Goal: Find specific page/section: Find specific page/section

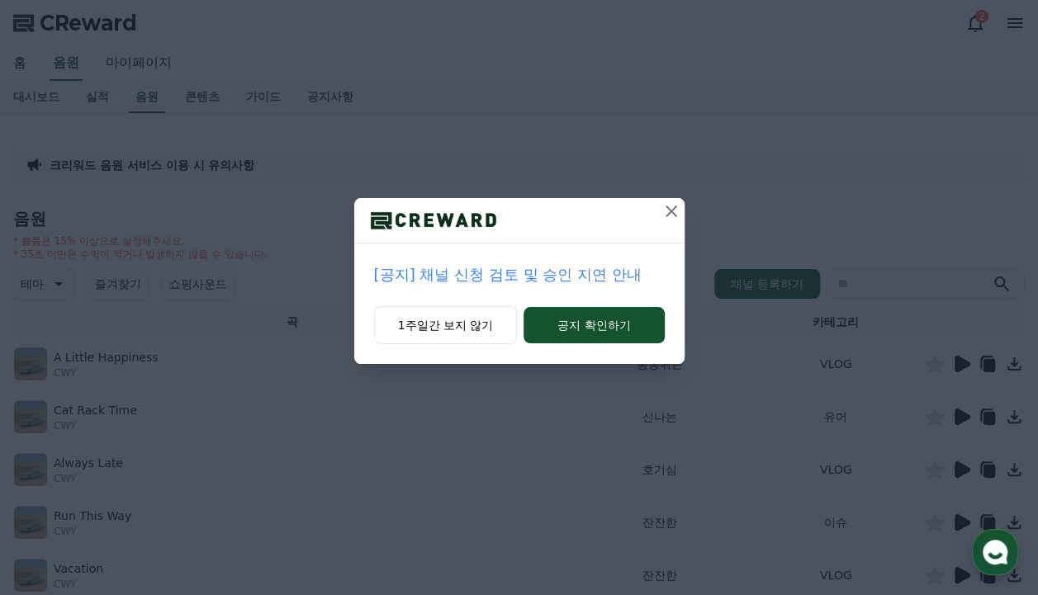
click at [665, 218] on icon at bounding box center [671, 211] width 20 height 20
click at [669, 216] on icon at bounding box center [672, 211] width 20 height 20
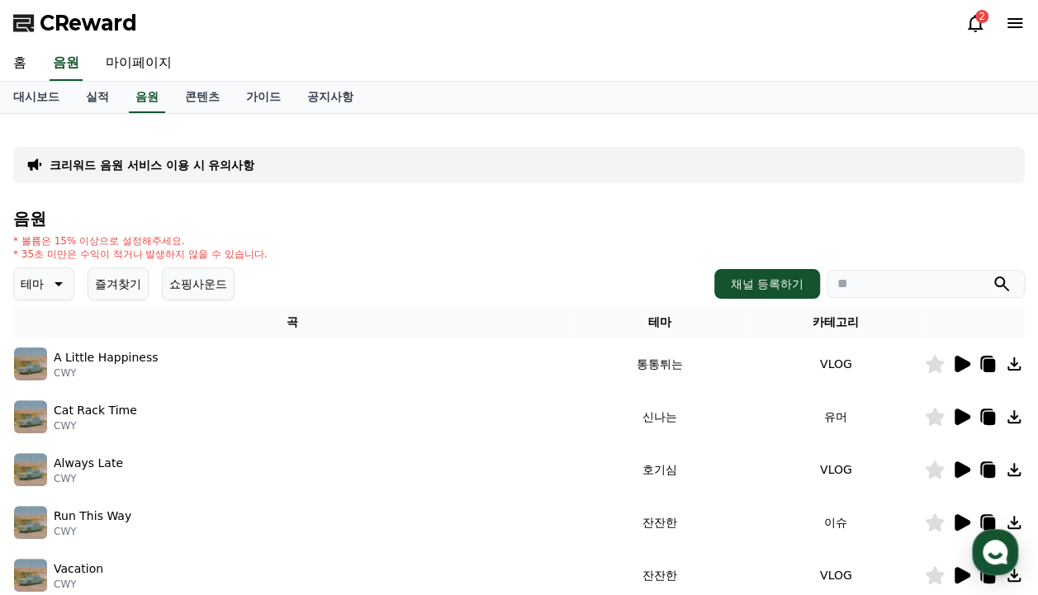
click at [958, 367] on icon at bounding box center [962, 364] width 16 height 17
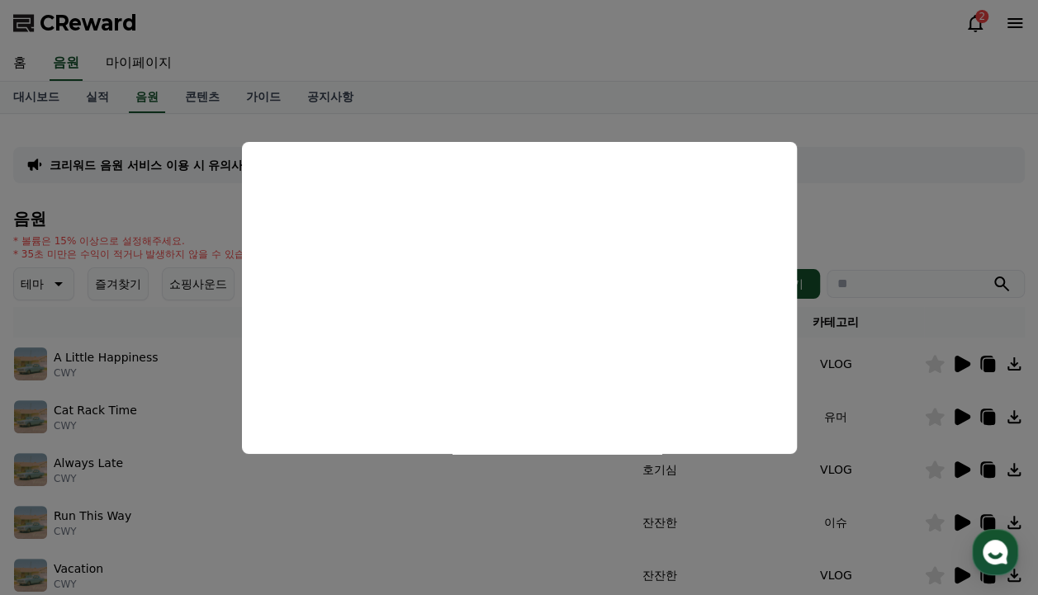
drag, startPoint x: 888, startPoint y: 163, endPoint x: 902, endPoint y: 173, distance: 16.0
click at [891, 167] on button "close modal" at bounding box center [519, 297] width 1038 height 595
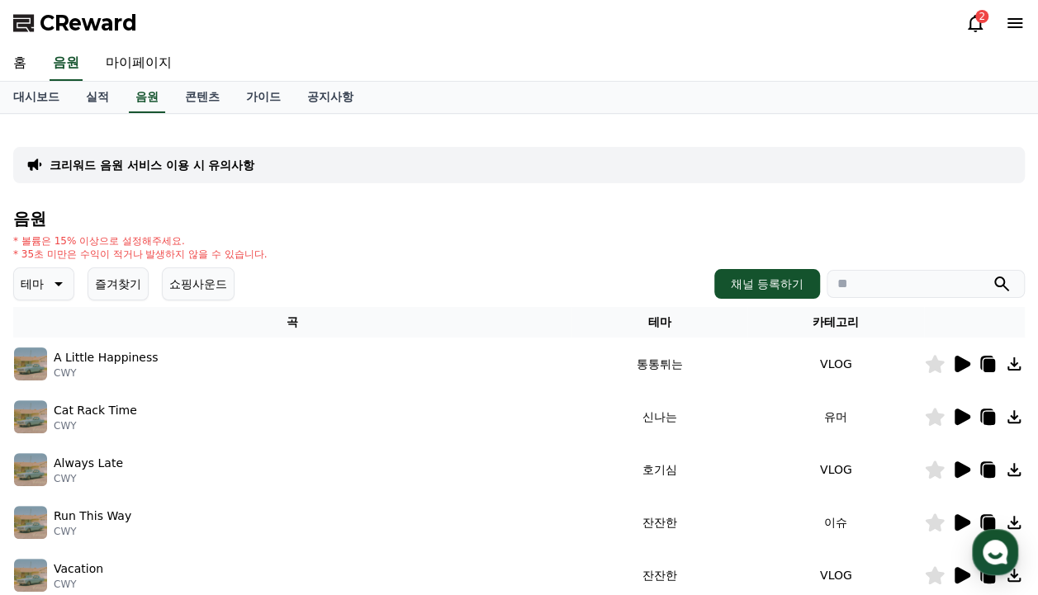
click at [926, 369] on icon at bounding box center [935, 364] width 20 height 18
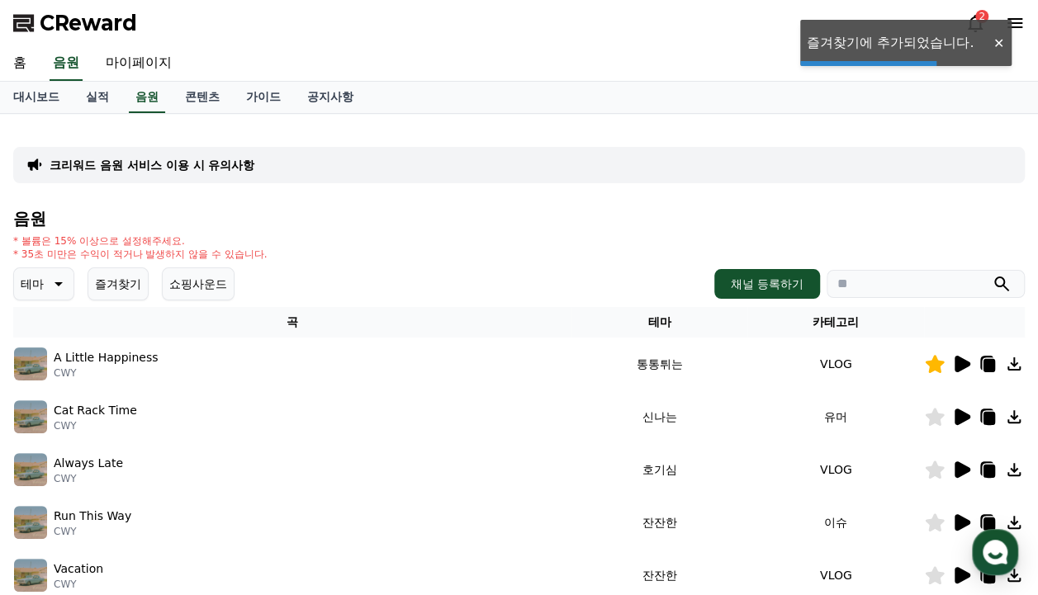
click at [954, 417] on icon at bounding box center [961, 417] width 20 height 20
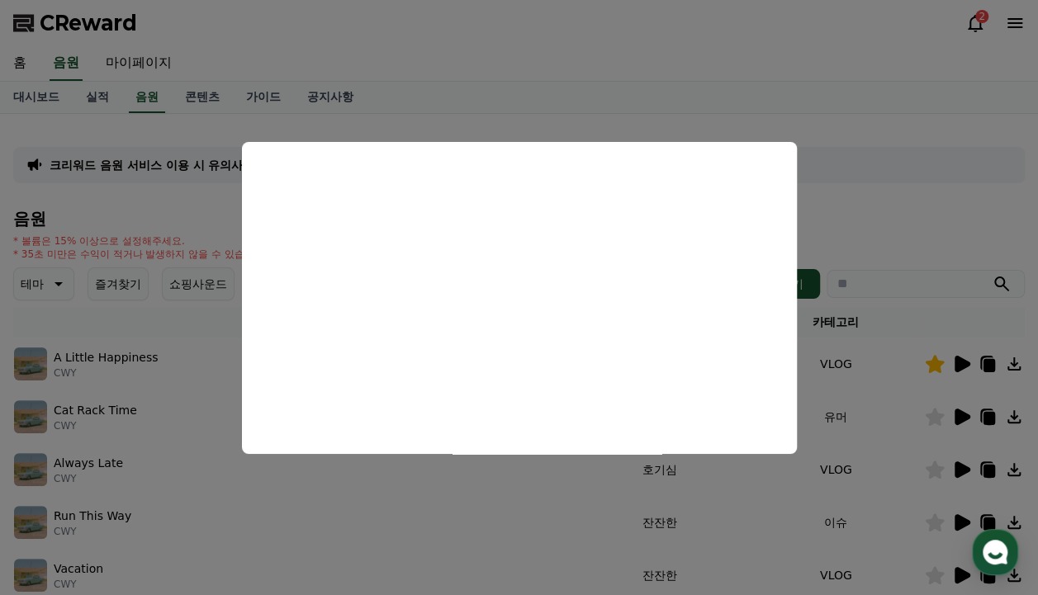
click at [883, 175] on button "close modal" at bounding box center [519, 297] width 1038 height 595
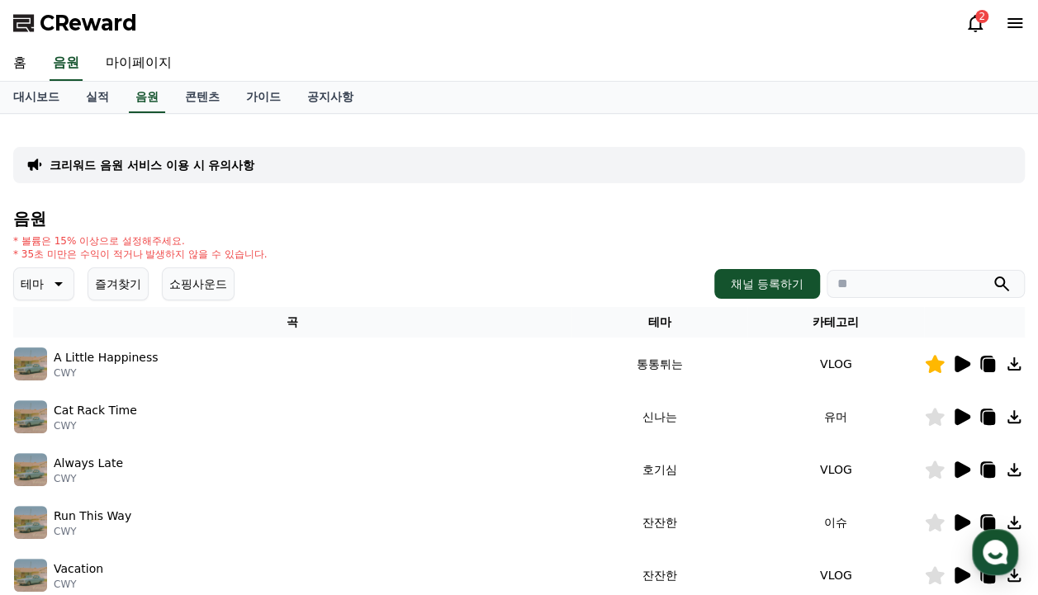
click at [938, 417] on icon at bounding box center [934, 417] width 19 height 18
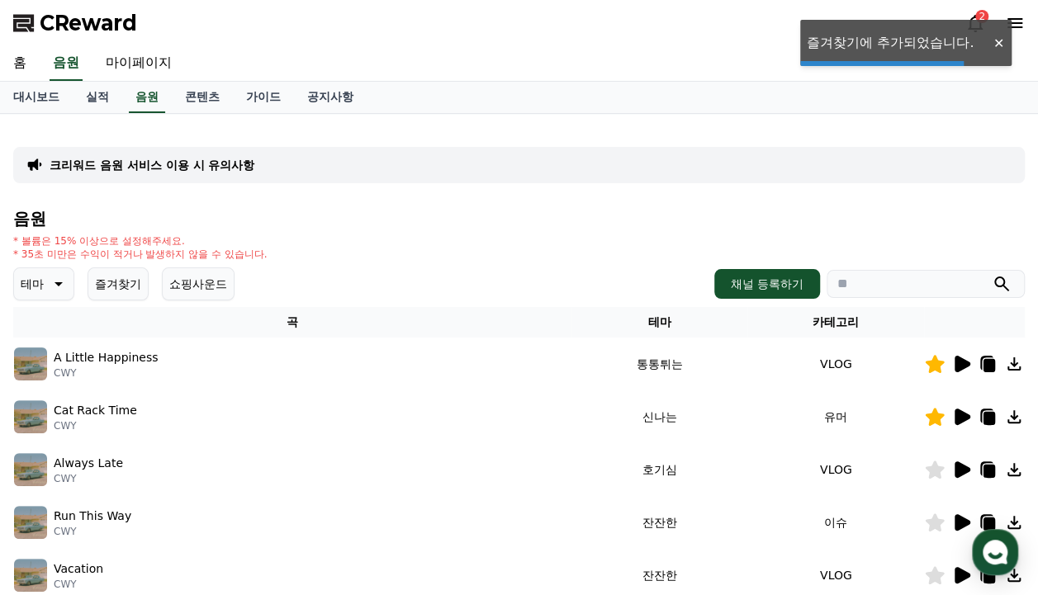
click at [933, 476] on icon at bounding box center [934, 470] width 19 height 18
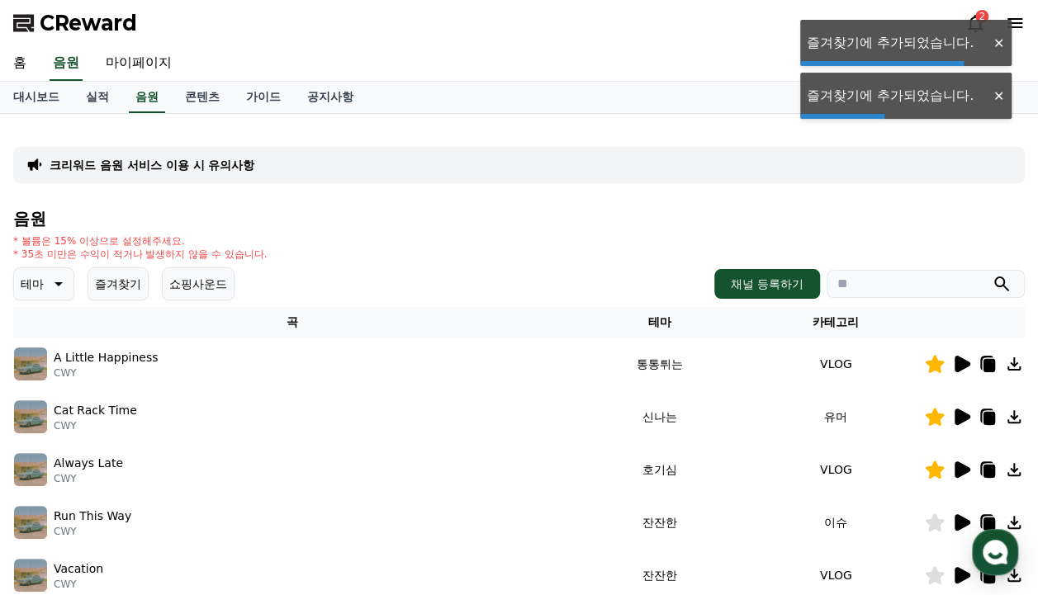
click at [953, 471] on icon at bounding box center [961, 470] width 20 height 20
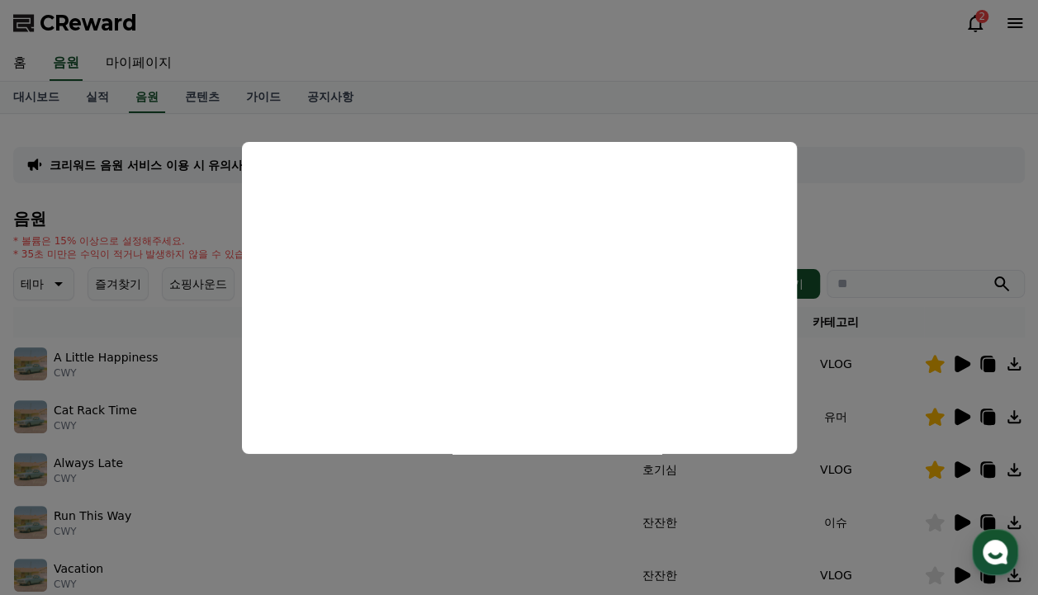
click at [891, 166] on button "close modal" at bounding box center [519, 297] width 1038 height 595
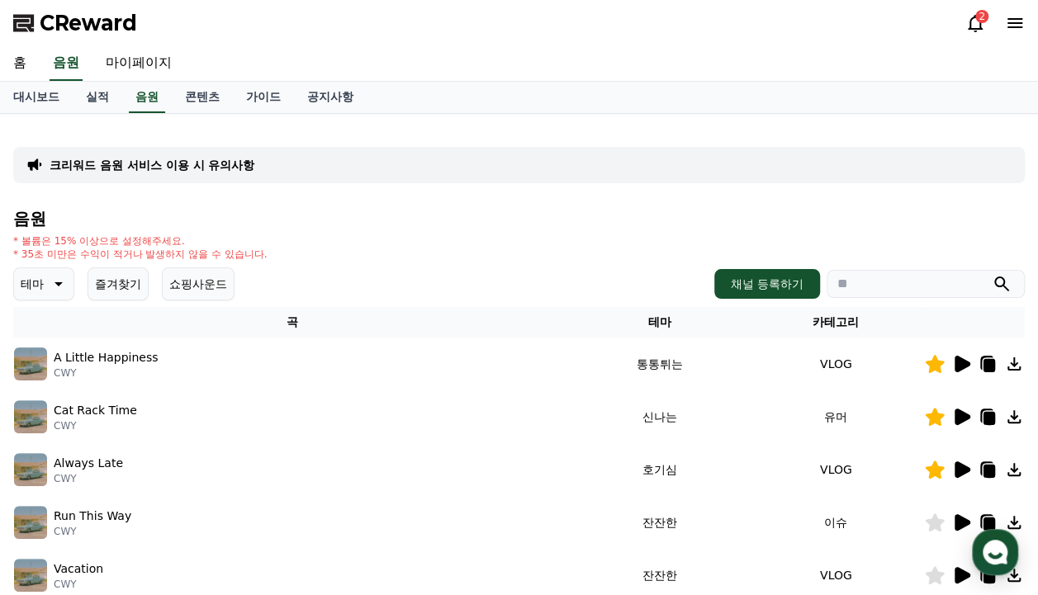
click at [935, 472] on icon at bounding box center [934, 470] width 19 height 18
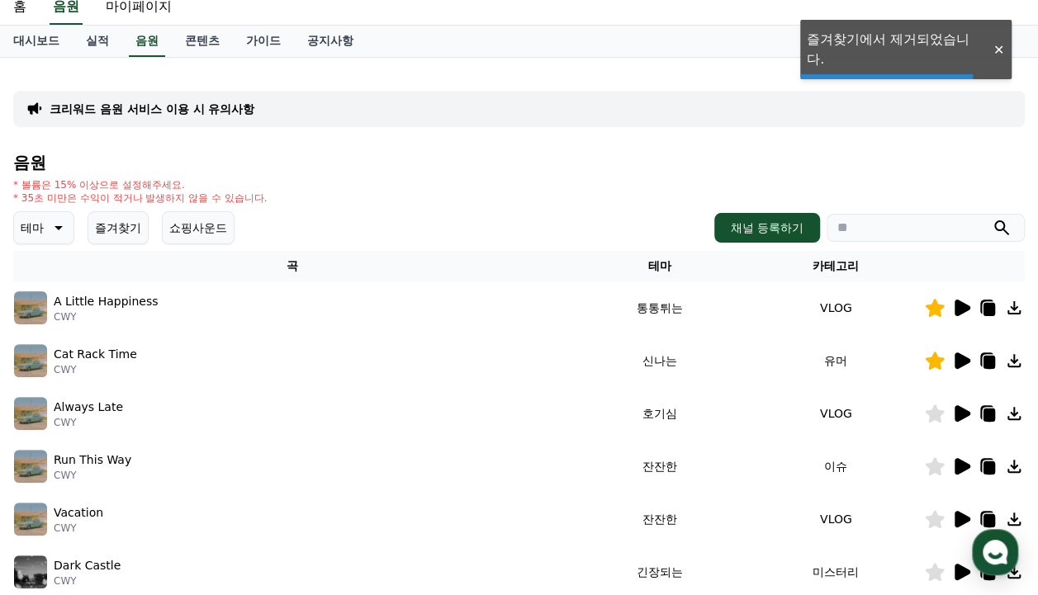
scroll to position [83, 0]
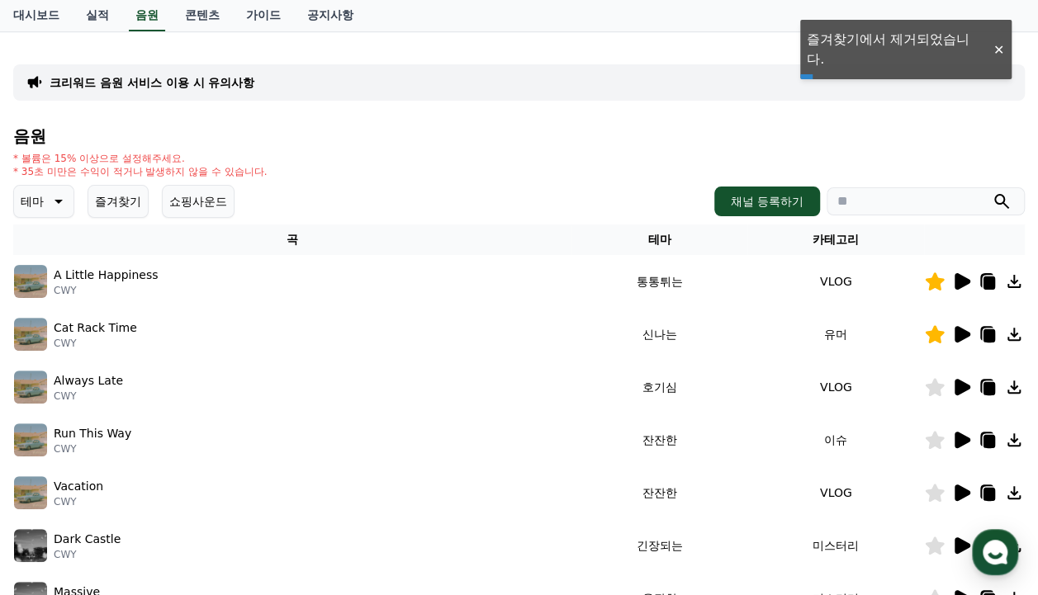
click at [958, 483] on icon at bounding box center [961, 493] width 20 height 20
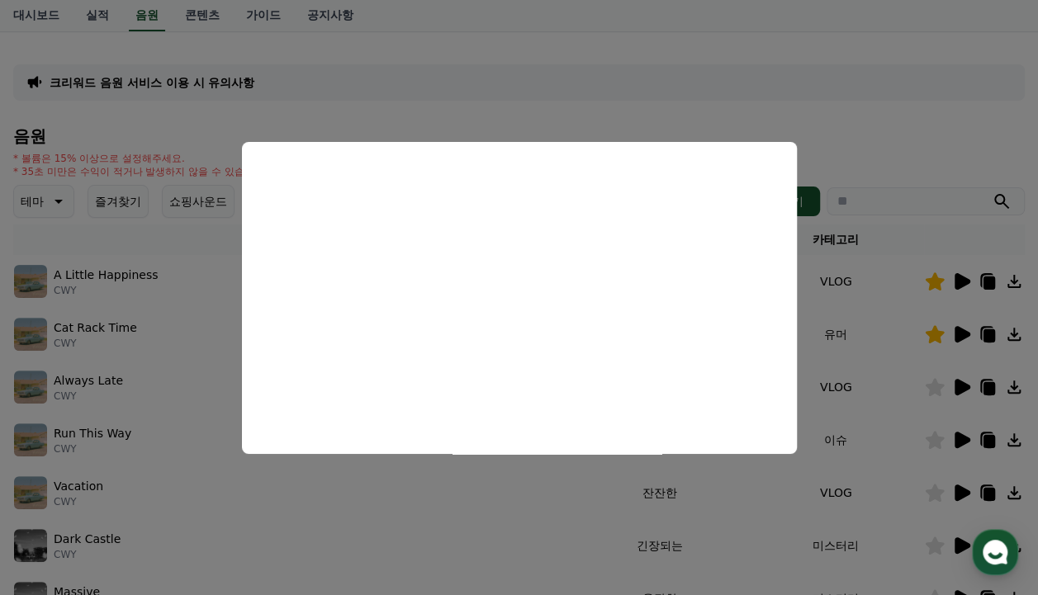
click at [885, 124] on button "close modal" at bounding box center [519, 297] width 1038 height 595
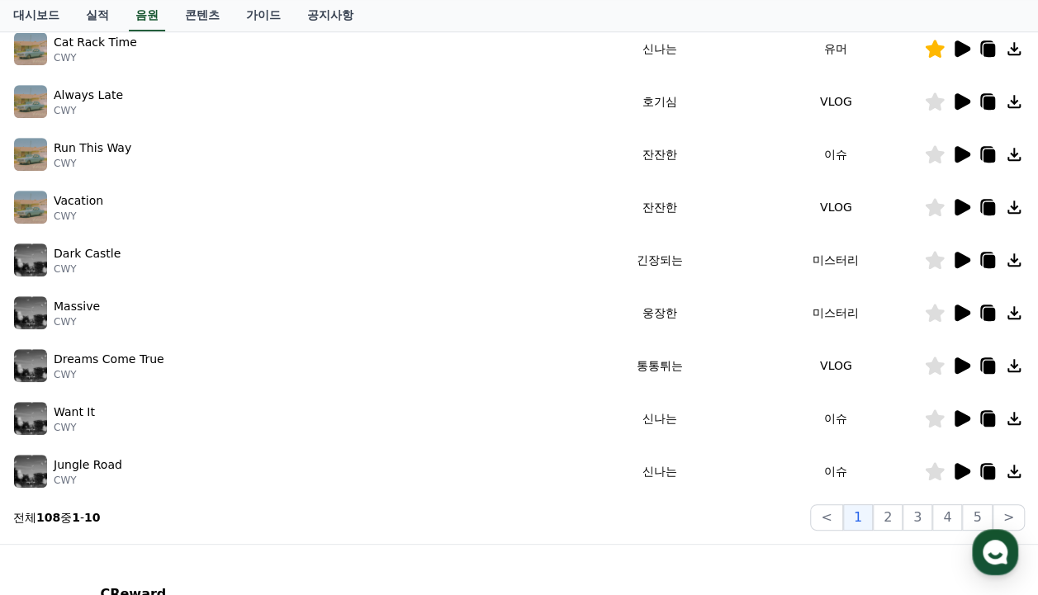
scroll to position [330, 0]
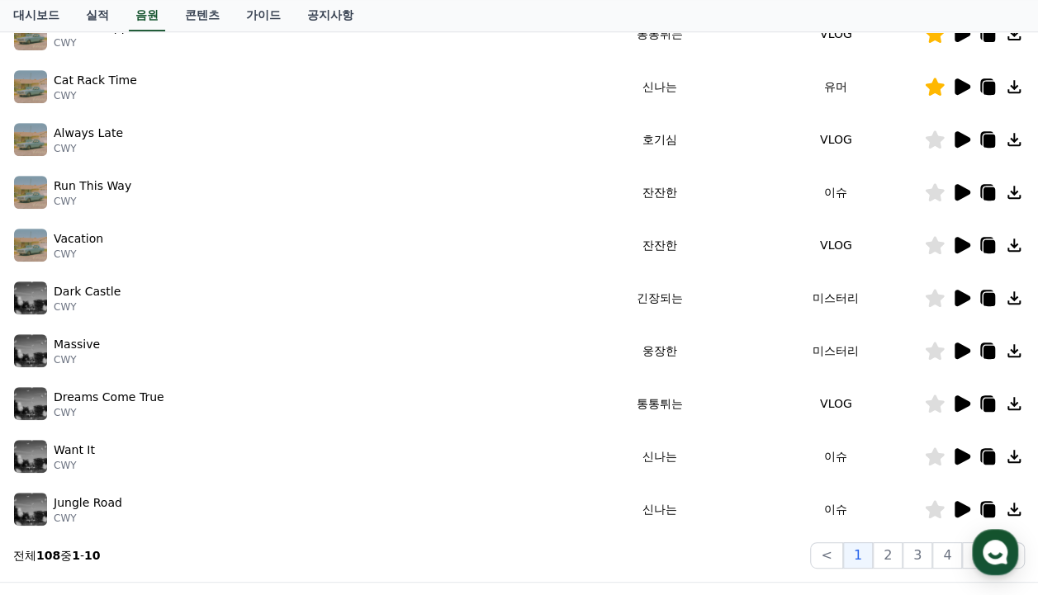
click at [960, 409] on icon at bounding box center [962, 403] width 16 height 17
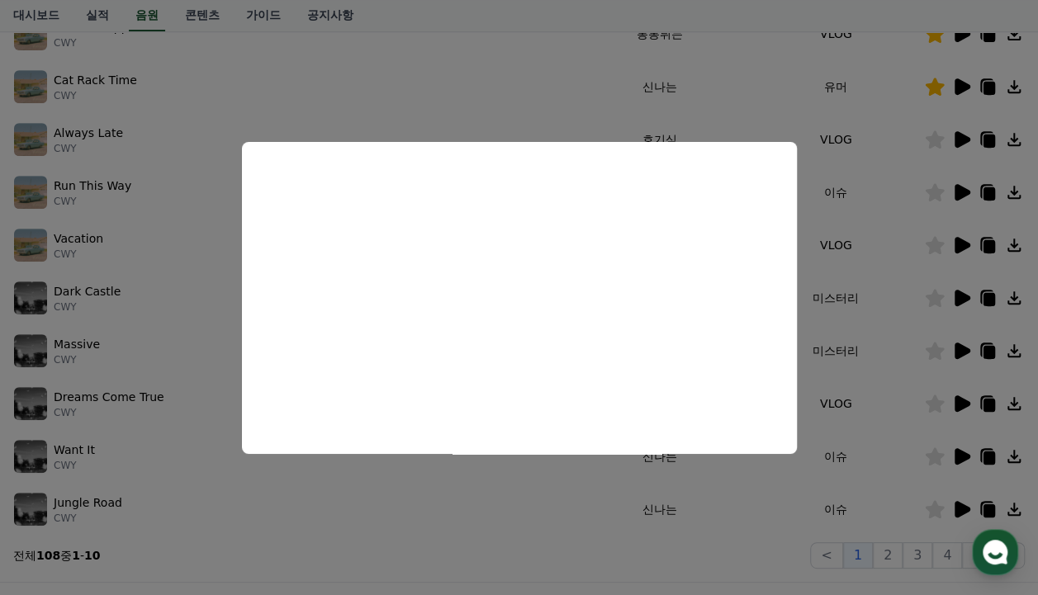
click at [601, 86] on button "close modal" at bounding box center [519, 297] width 1038 height 595
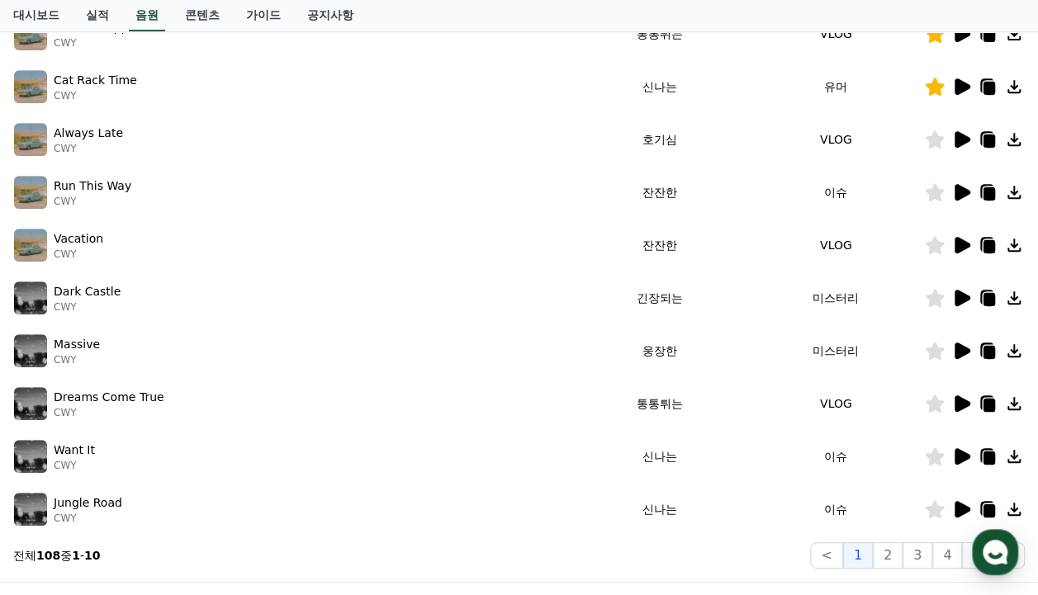
scroll to position [248, 0]
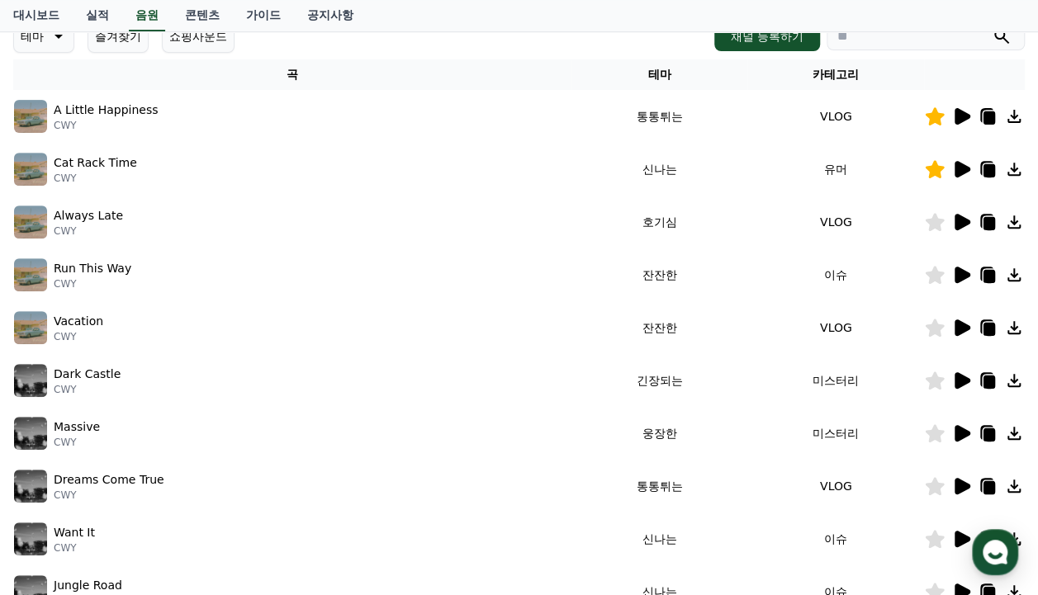
click at [967, 164] on icon at bounding box center [961, 169] width 20 height 20
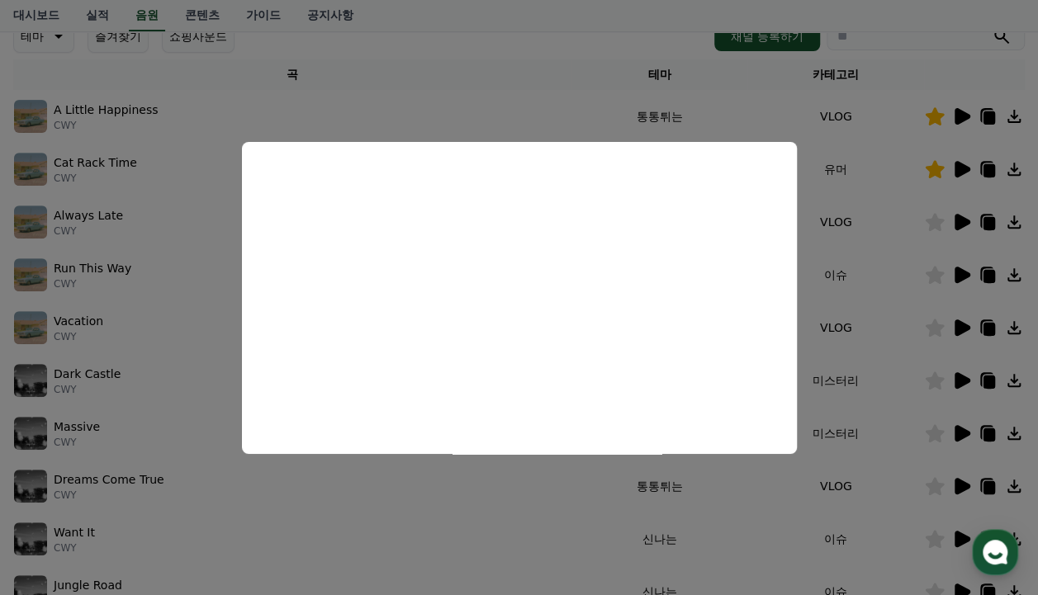
click at [543, 45] on button "close modal" at bounding box center [519, 297] width 1038 height 595
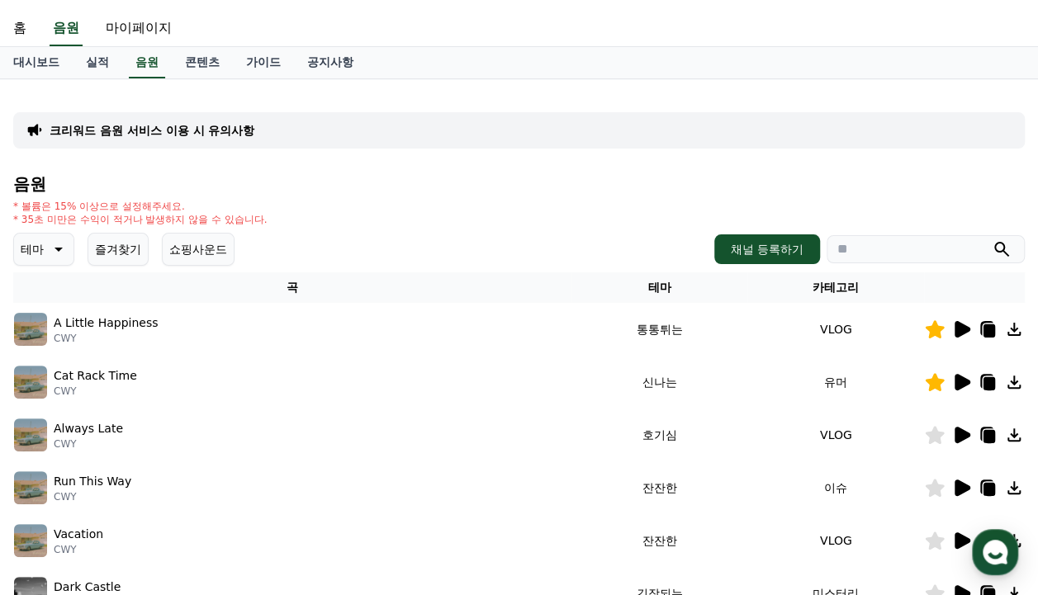
scroll to position [0, 0]
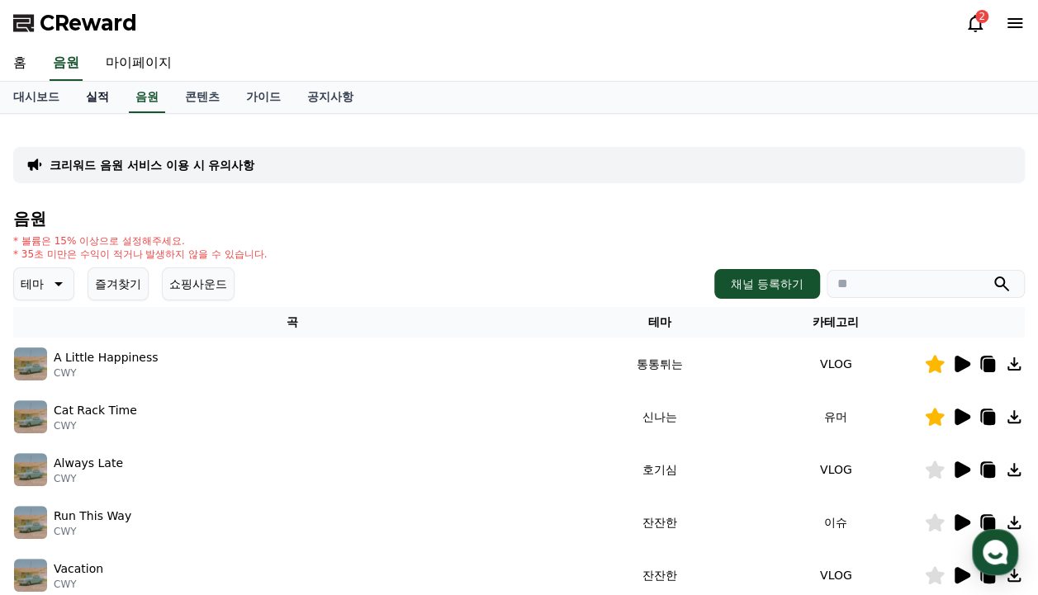
click at [103, 106] on link "실적" at bounding box center [98, 97] width 50 height 31
